Goal: Find specific page/section: Find specific page/section

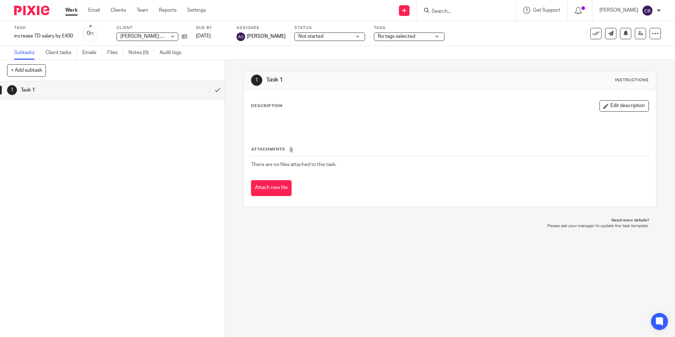
click at [464, 15] on div at bounding box center [466, 10] width 99 height 21
click at [463, 12] on input "Search" at bounding box center [463, 11] width 64 height 6
type input "hjm"
click at [473, 31] on link at bounding box center [489, 30] width 119 height 16
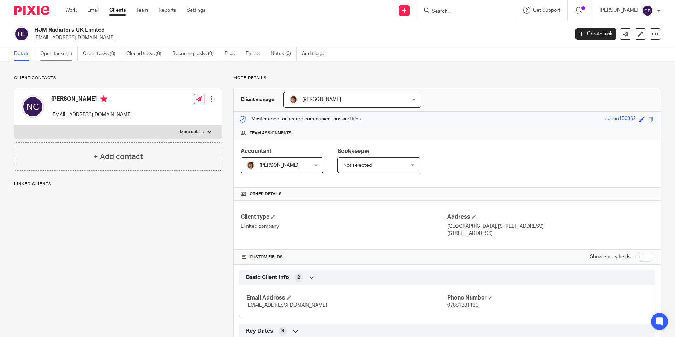
click at [59, 58] on link "Open tasks (4)" at bounding box center [58, 54] width 37 height 14
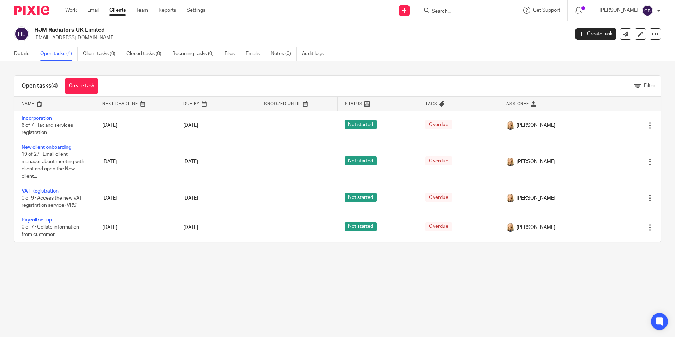
click at [163, 263] on main "HJM Radiators UK Limited nickcohen@live.co.uk Create task Update from Companies…" at bounding box center [337, 168] width 675 height 337
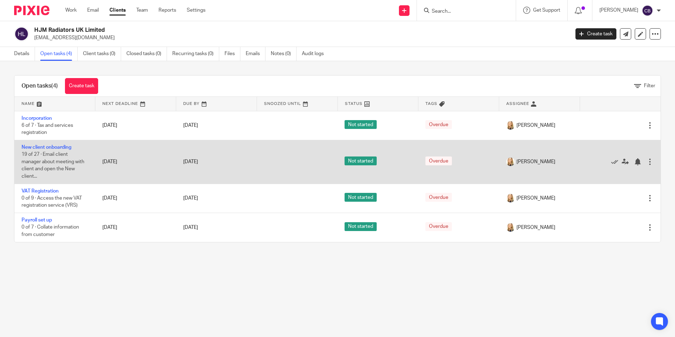
click at [59, 149] on link "New client onboarding" at bounding box center [47, 147] width 50 height 5
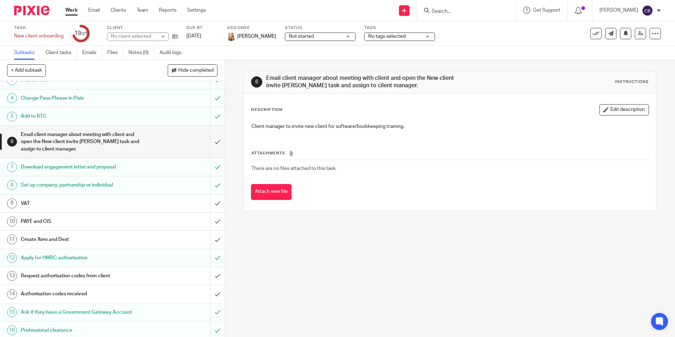
scroll to position [16, 0]
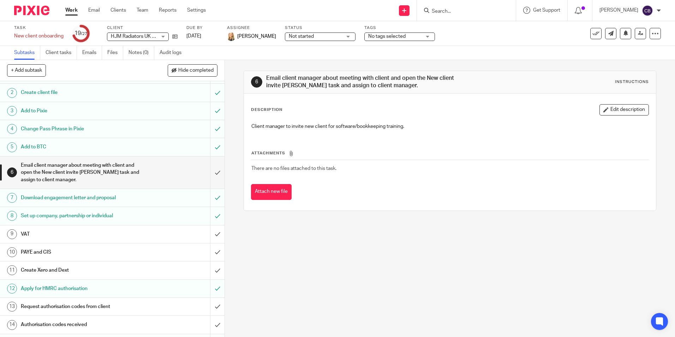
click at [448, 13] on input "Search" at bounding box center [463, 11] width 64 height 6
type input "ncr coach"
click at [495, 26] on link at bounding box center [489, 30] width 119 height 16
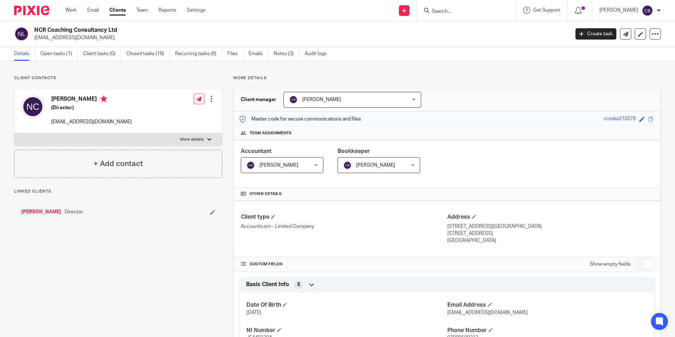
drag, startPoint x: 95, startPoint y: 76, endPoint x: 51, endPoint y: 49, distance: 52.2
click at [49, 48] on link "Open tasks (1)" at bounding box center [58, 54] width 37 height 14
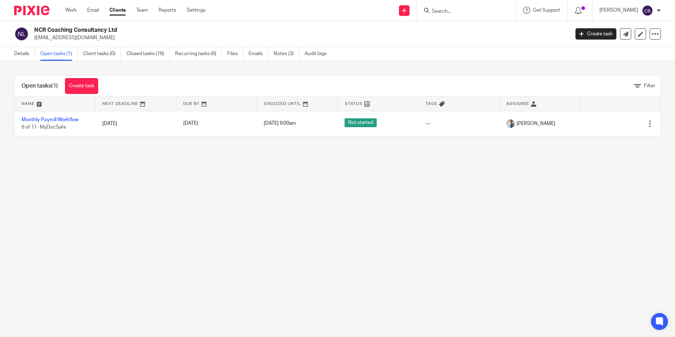
click at [199, 70] on div "Open tasks (1) Create task Filter Name Next Deadline Due By Snoozed Until Statu…" at bounding box center [337, 105] width 675 height 89
click at [193, 71] on div "Open tasks (1) Create task Filter Name Next Deadline Due By Snoozed Until Statu…" at bounding box center [337, 105] width 675 height 89
